Goal: Information Seeking & Learning: Learn about a topic

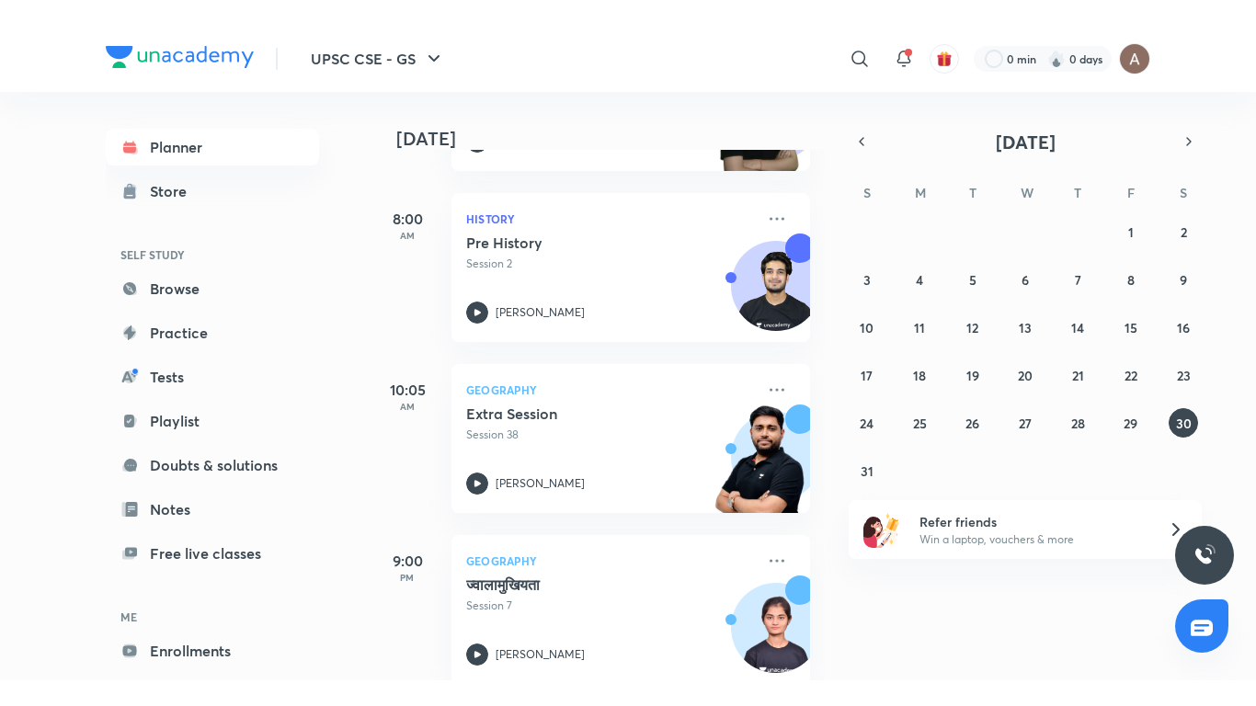
scroll to position [437, 0]
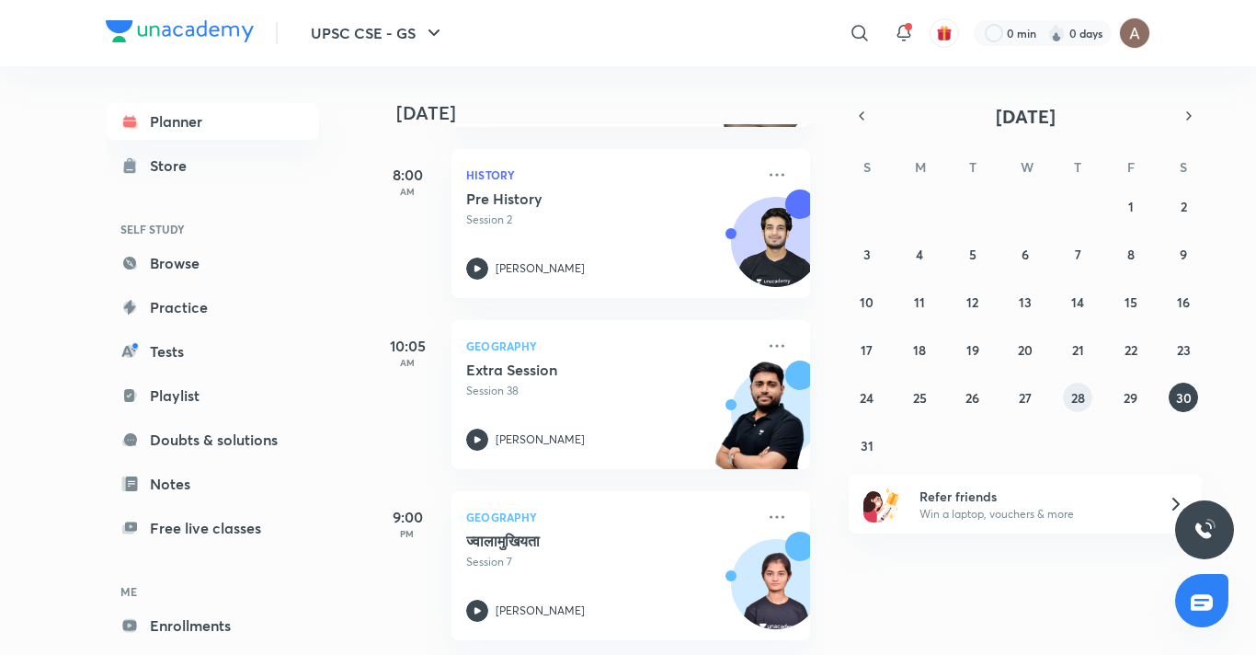
click at [1077, 396] on abbr "28" at bounding box center [1078, 397] width 14 height 17
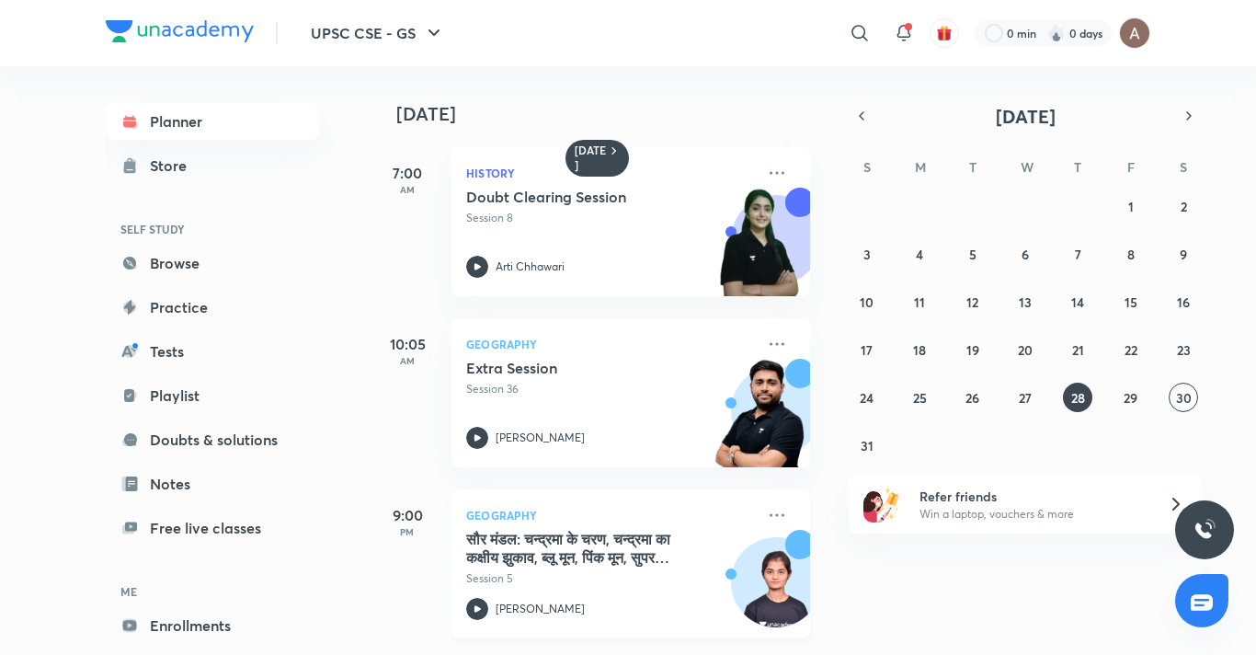
click at [560, 585] on p "Session 5" at bounding box center [610, 578] width 289 height 17
click at [561, 584] on p "Session 5" at bounding box center [610, 578] width 289 height 17
